Goal: Answer question/provide support: Share knowledge or assist other users

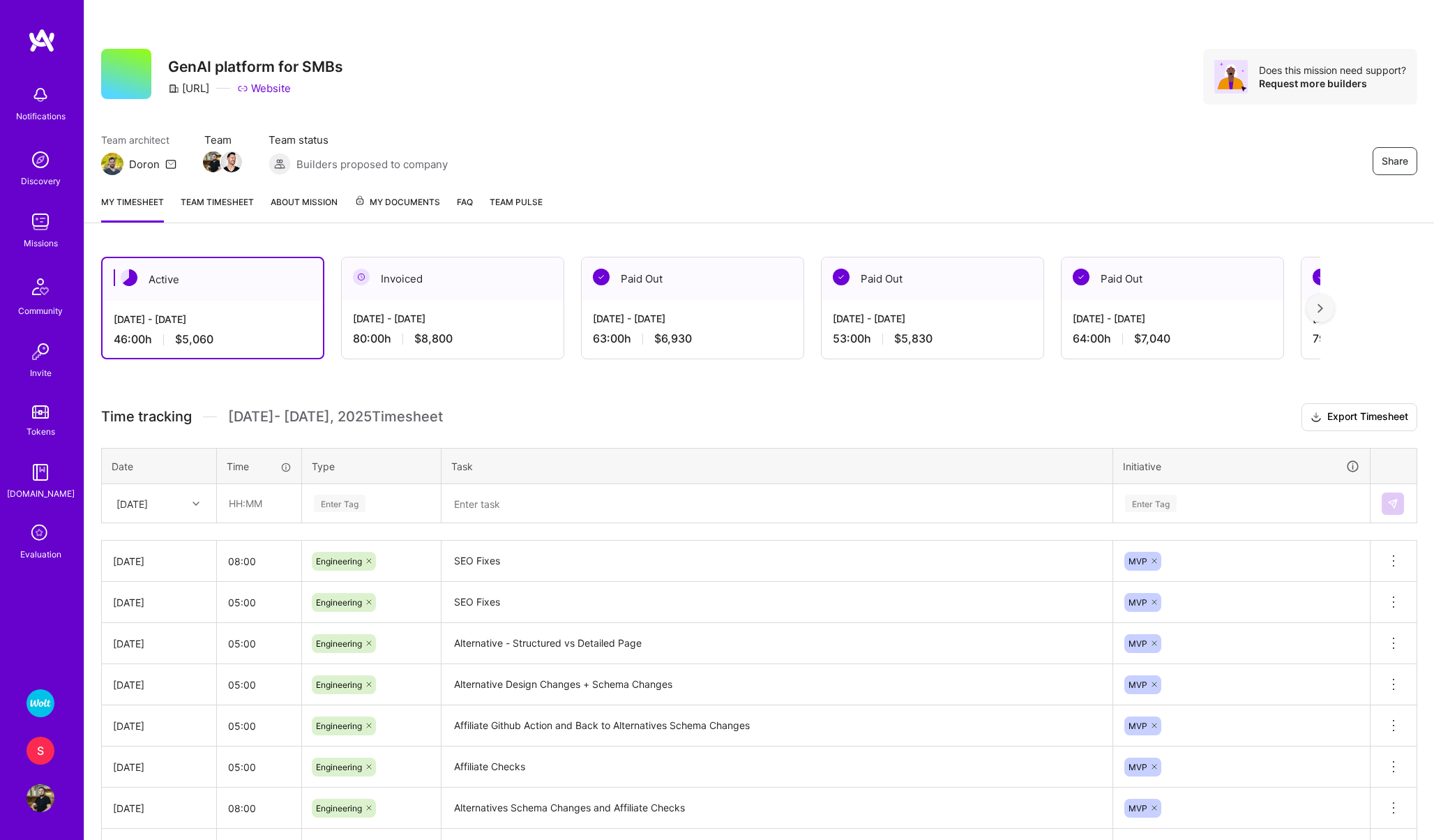
click at [34, 535] on icon at bounding box center [40, 533] width 27 height 27
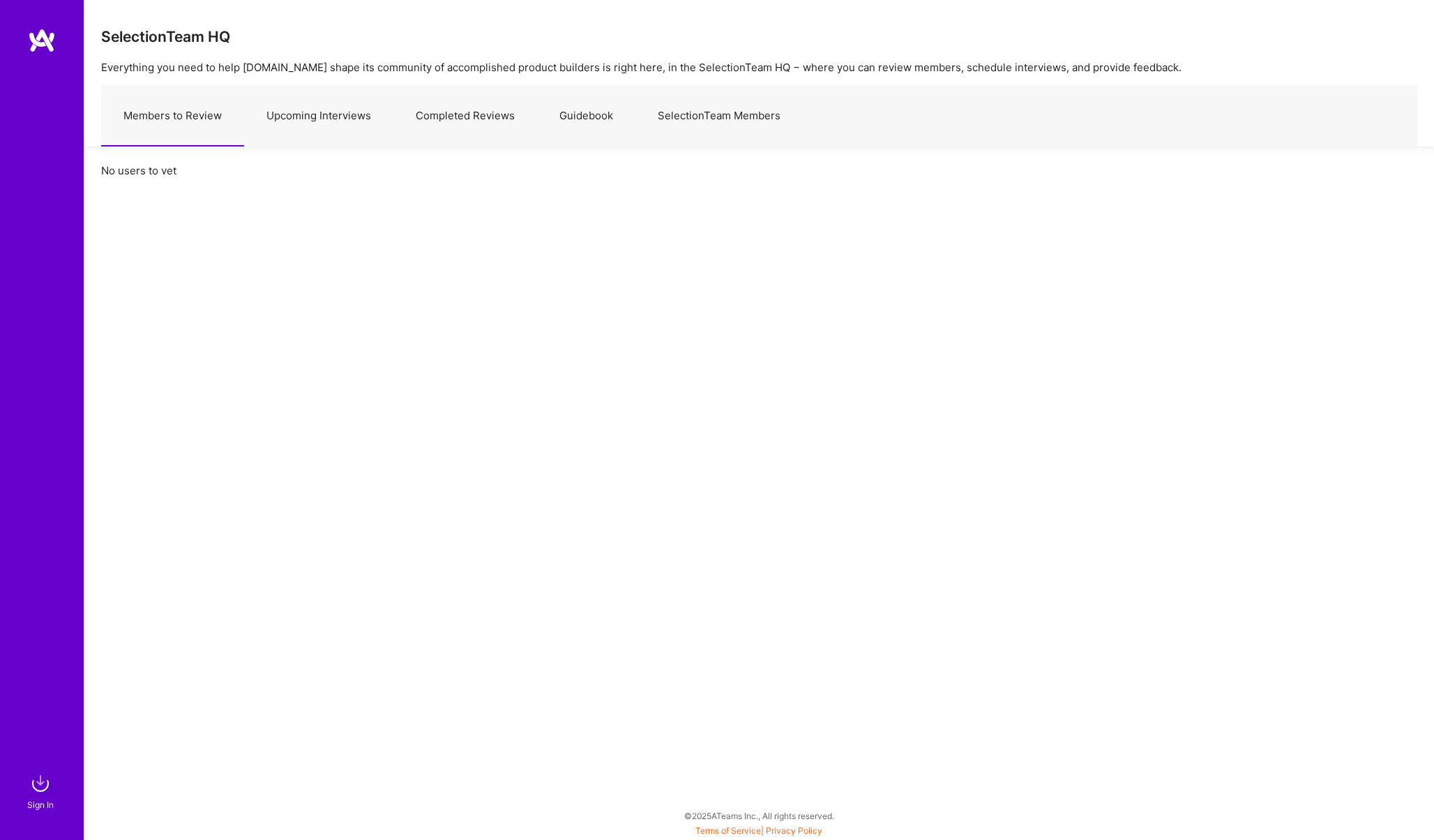
click at [312, 105] on link "Upcoming Interviews" at bounding box center [318, 116] width 150 height 60
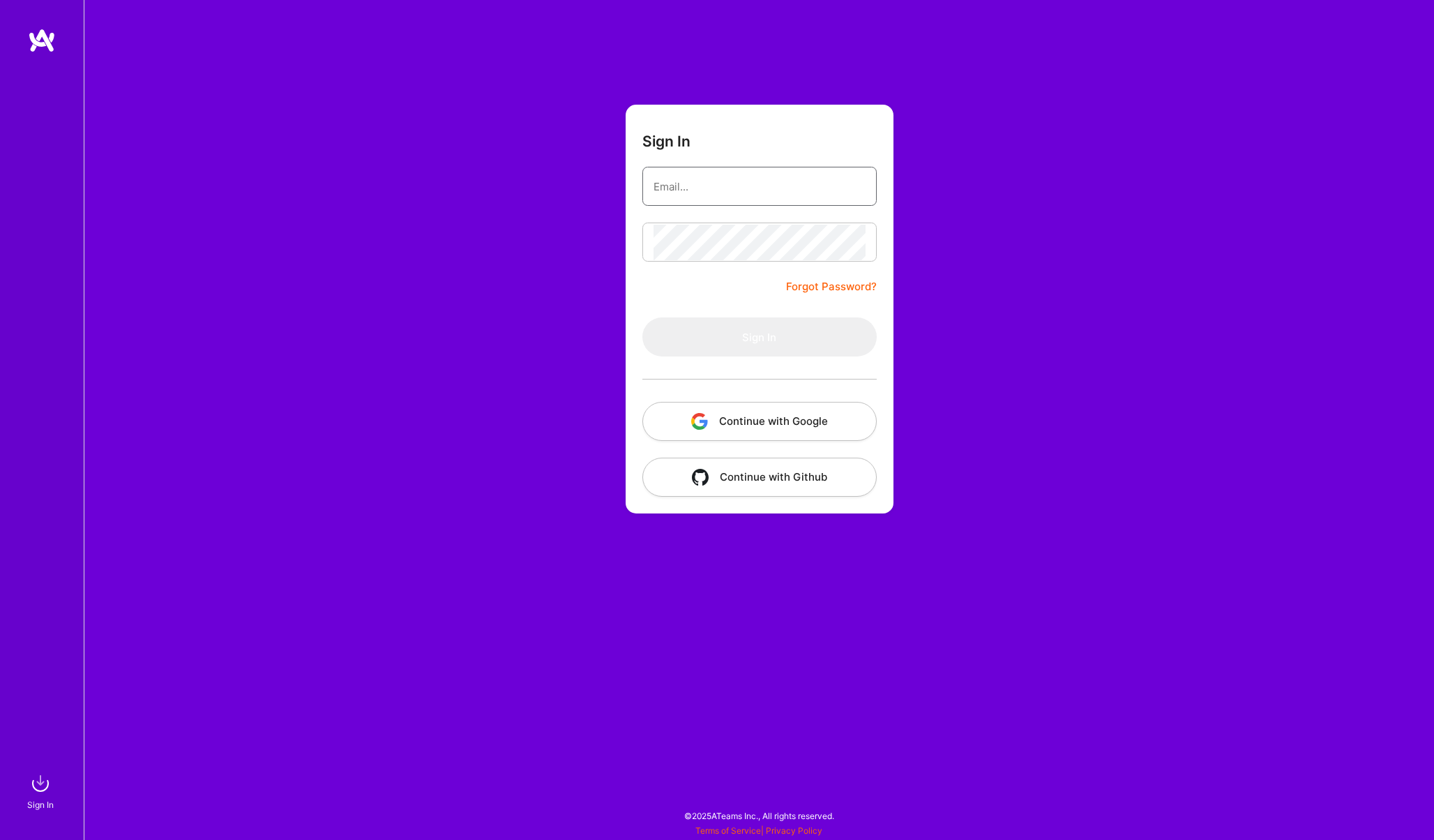
type input "[EMAIL_ADDRESS][PERSON_NAME][DOMAIN_NAME]"
click at [709, 321] on button "Sign In" at bounding box center [759, 336] width 235 height 39
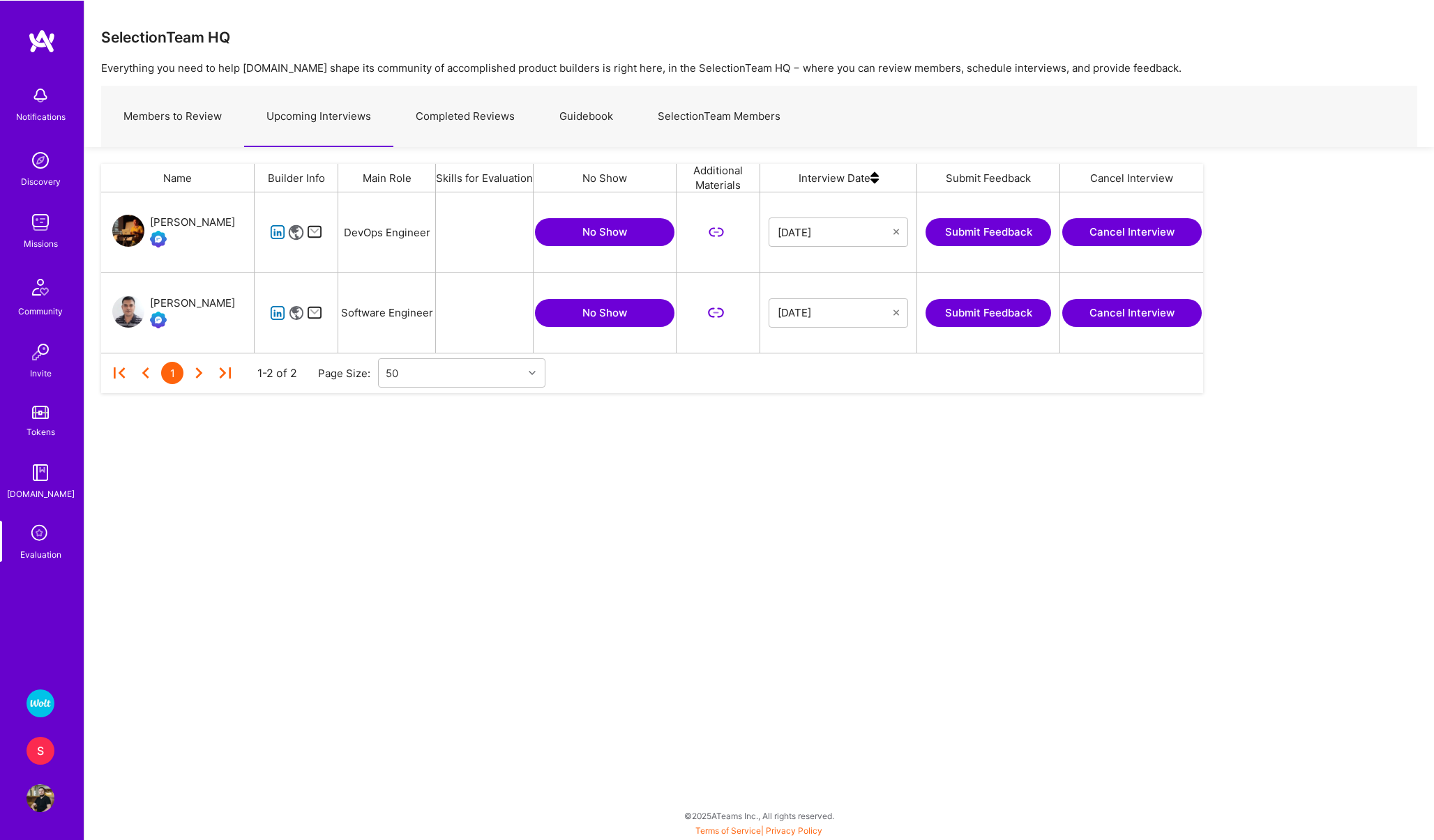
scroll to position [160, 1102]
click at [175, 216] on div "[PERSON_NAME]" at bounding box center [192, 221] width 85 height 17
click at [279, 234] on icon "grid" at bounding box center [277, 232] width 16 height 16
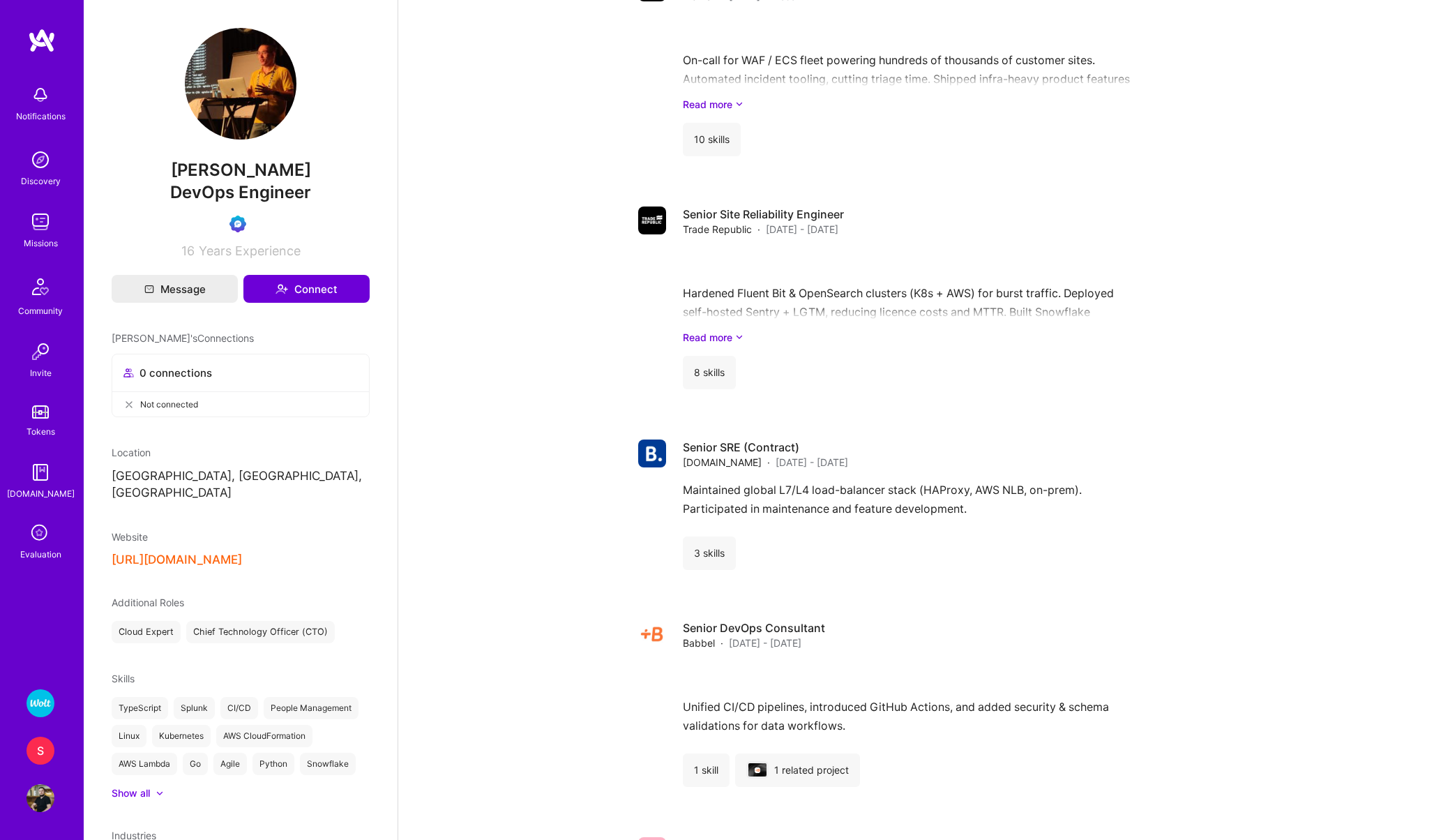
scroll to position [597, 0]
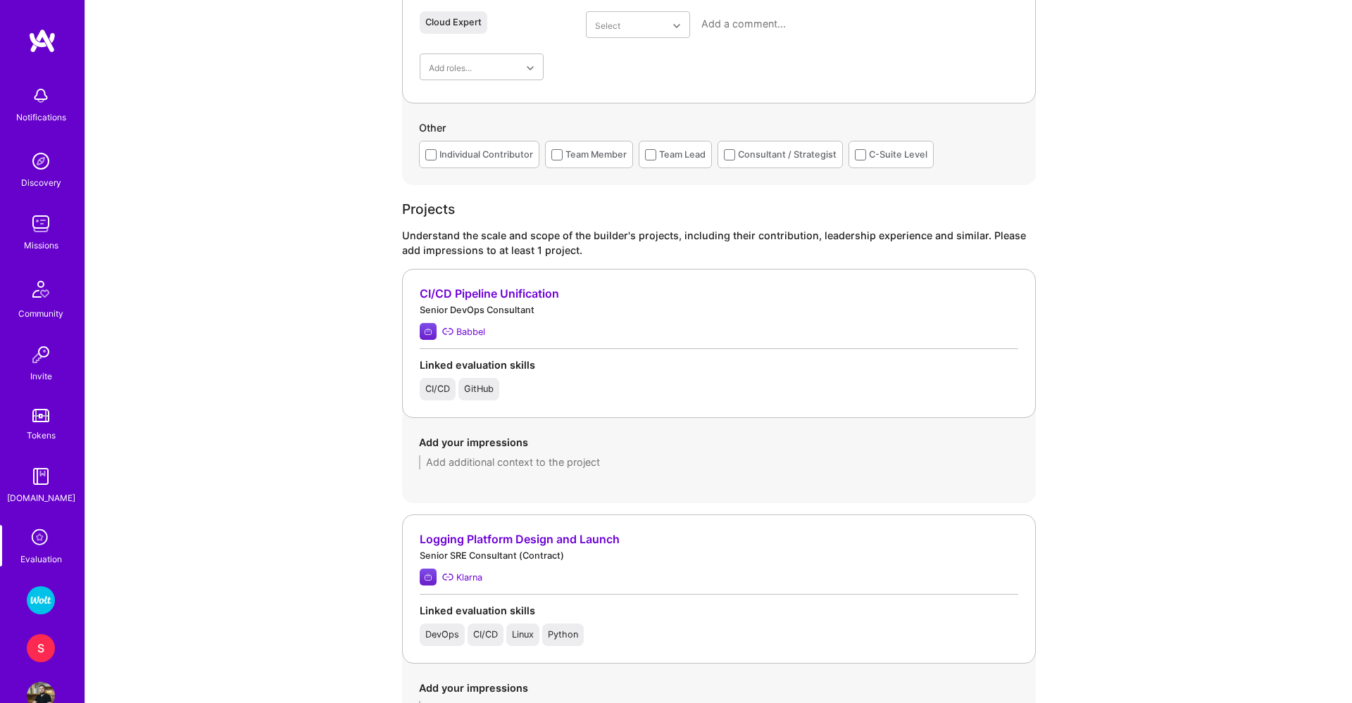
scroll to position [816, 0]
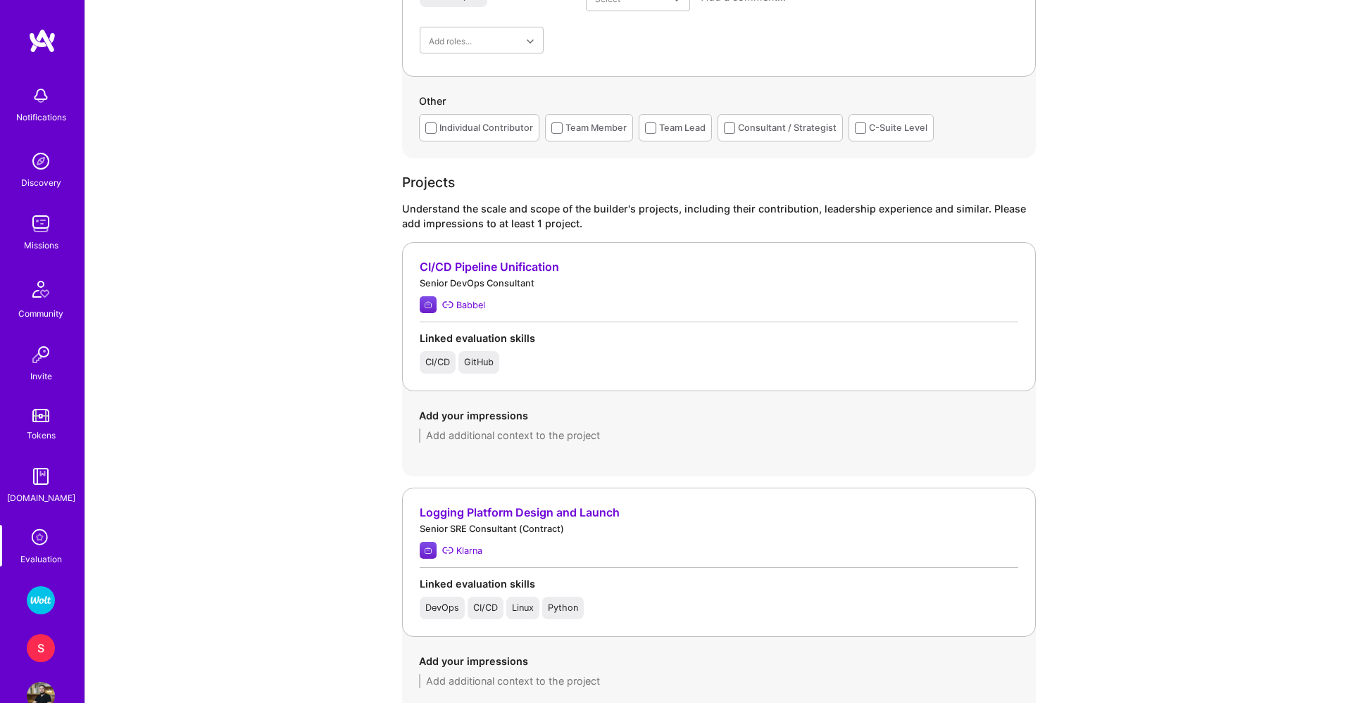
click at [494, 256] on div "CI/CD Pipeline Unification Senior DevOps Consultant Babbel Linked evaluation sk…" at bounding box center [719, 316] width 634 height 149
click at [486, 266] on div "CI/CD Pipeline Unification" at bounding box center [719, 267] width 598 height 15
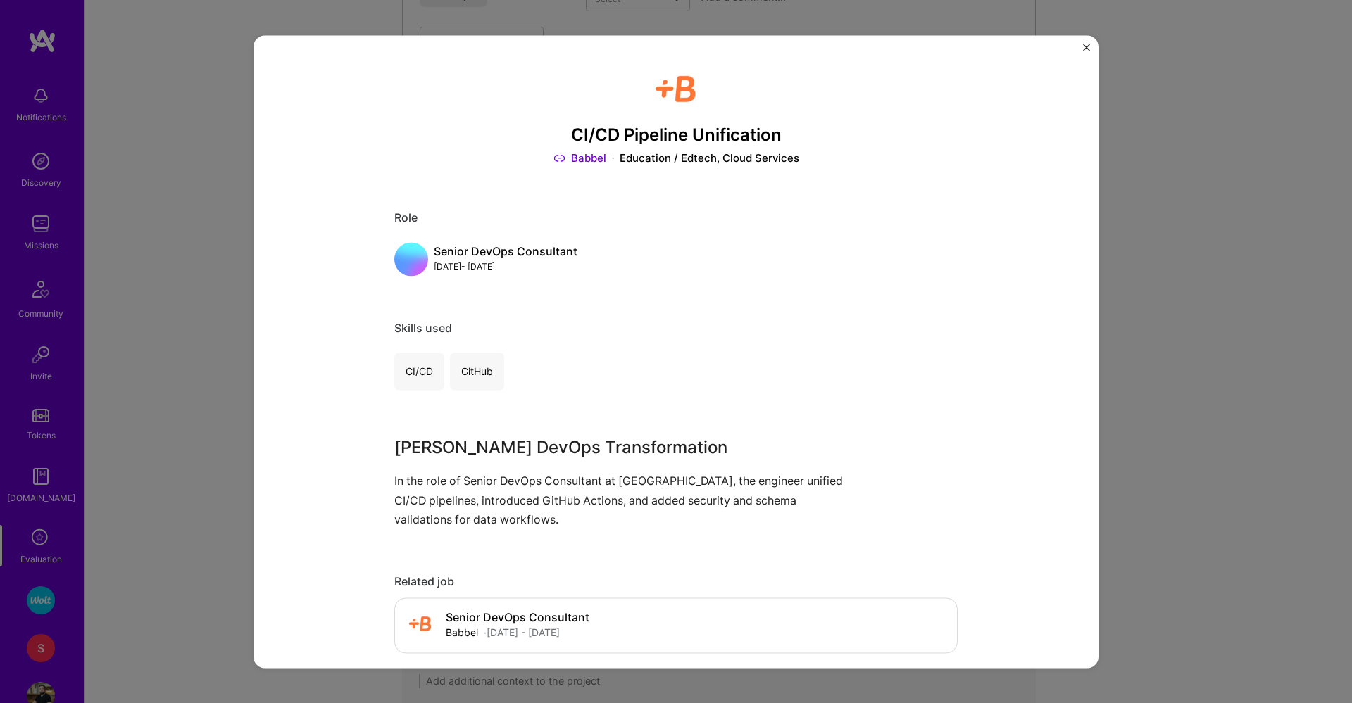
click at [1086, 49] on img "Close" at bounding box center [1086, 47] width 7 height 7
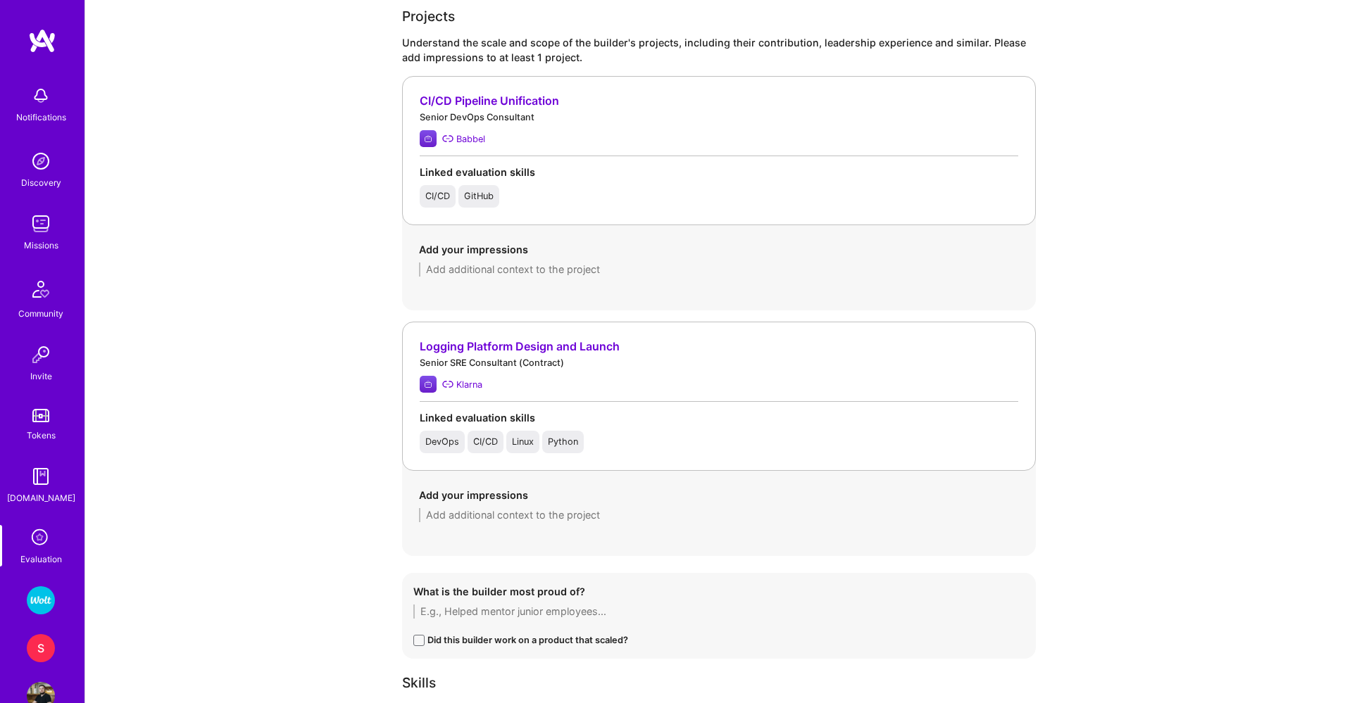
scroll to position [993, 0]
